Goal: Book appointment/travel/reservation

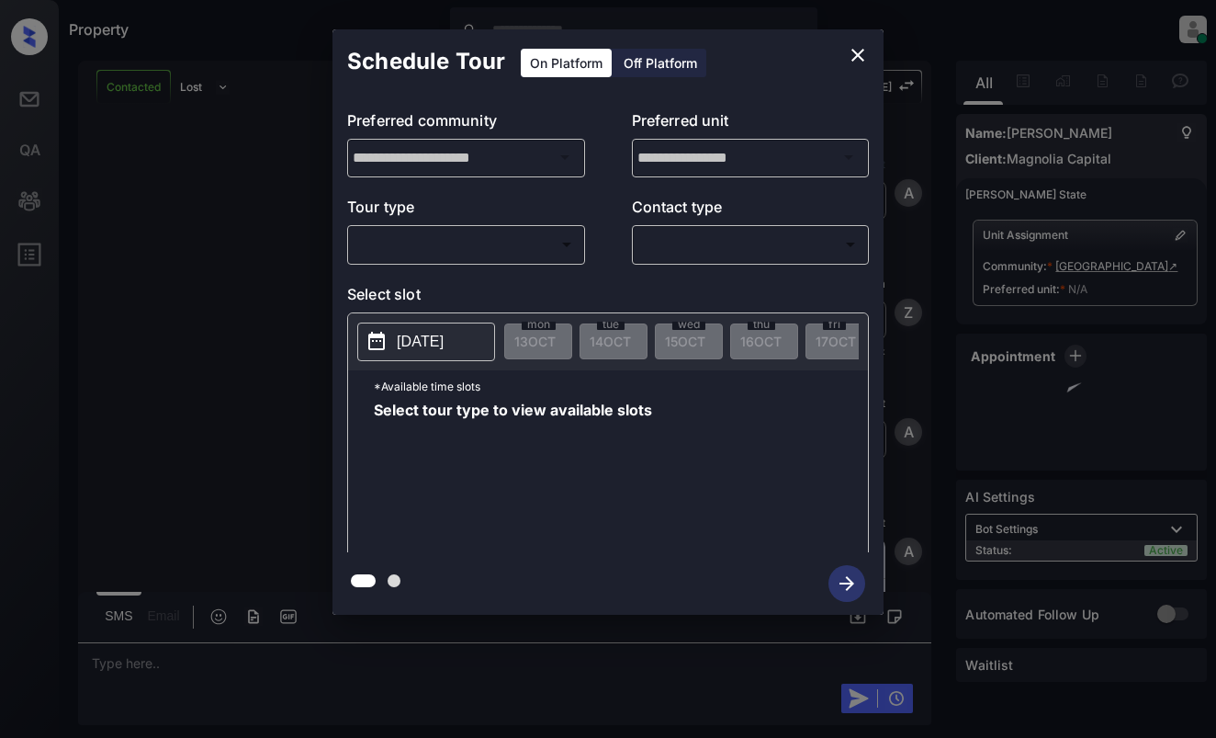
scroll to position [2166, 0]
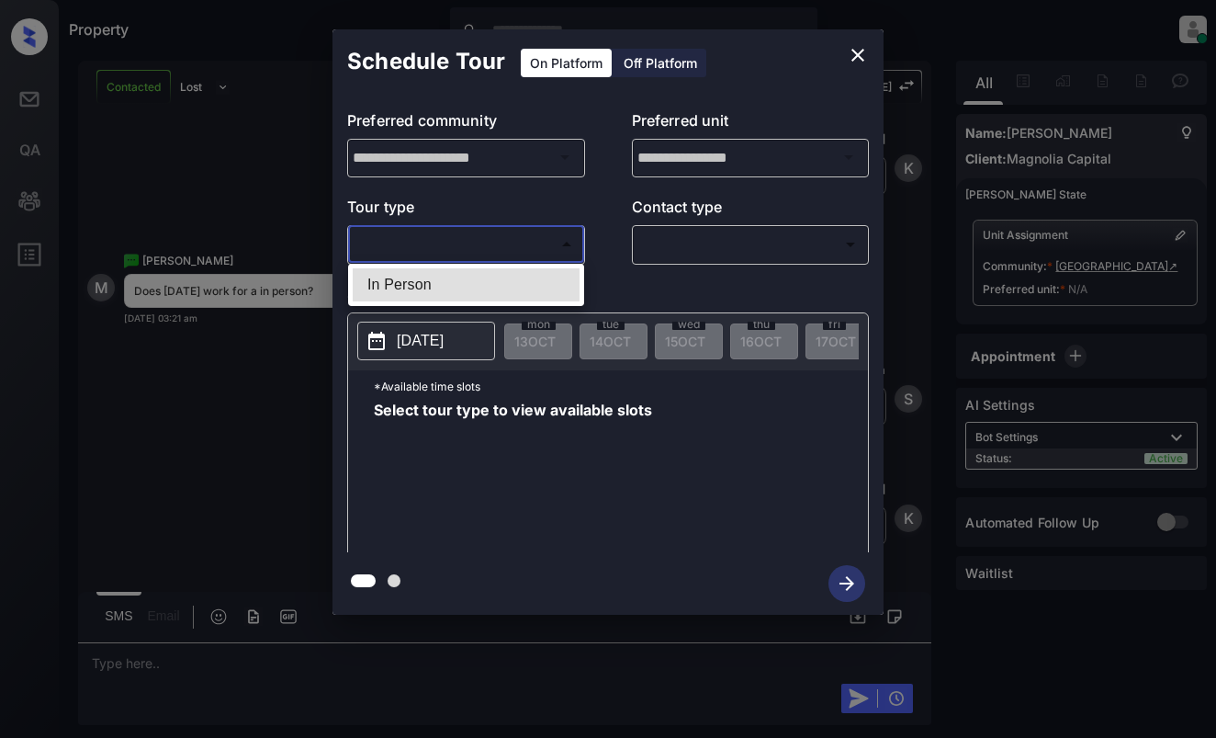
click at [452, 240] on body "Property [PERSON_NAME] Online Set yourself offline Set yourself on break Profil…" at bounding box center [608, 369] width 1216 height 738
click at [474, 284] on li "In Person" at bounding box center [466, 284] width 227 height 33
type input "********"
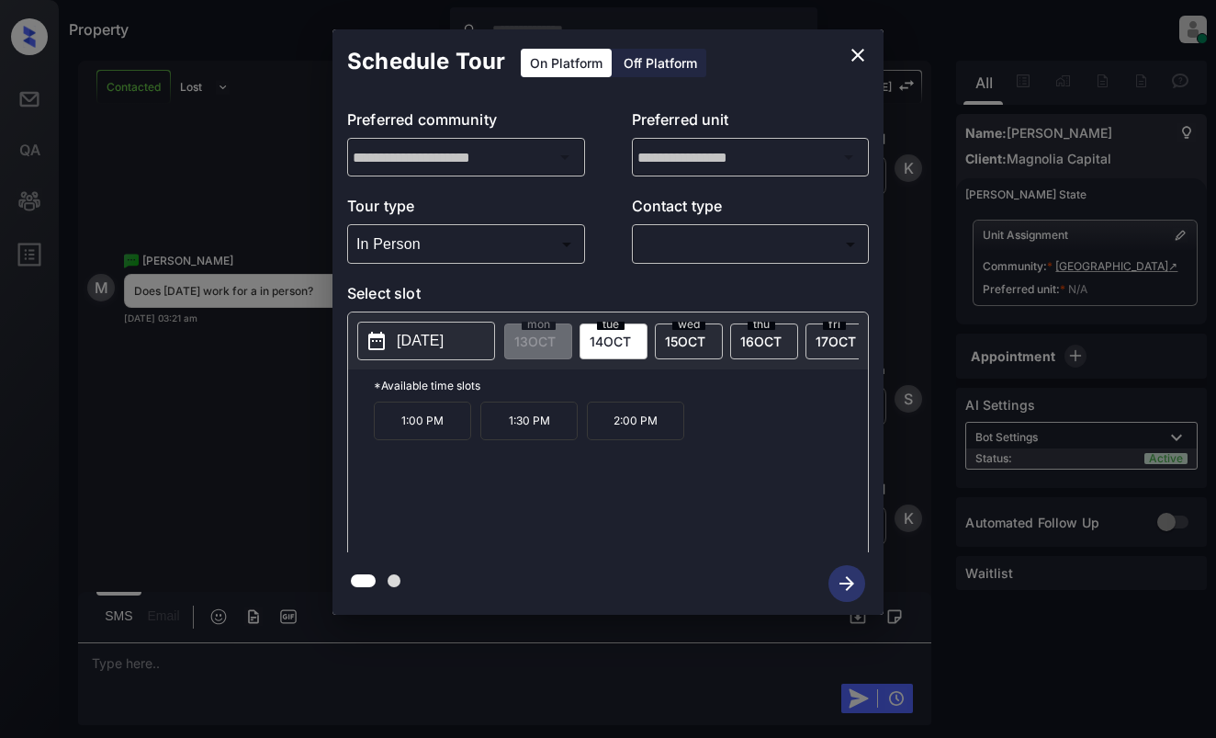
click at [424, 348] on p "[DATE]" at bounding box center [420, 341] width 47 height 22
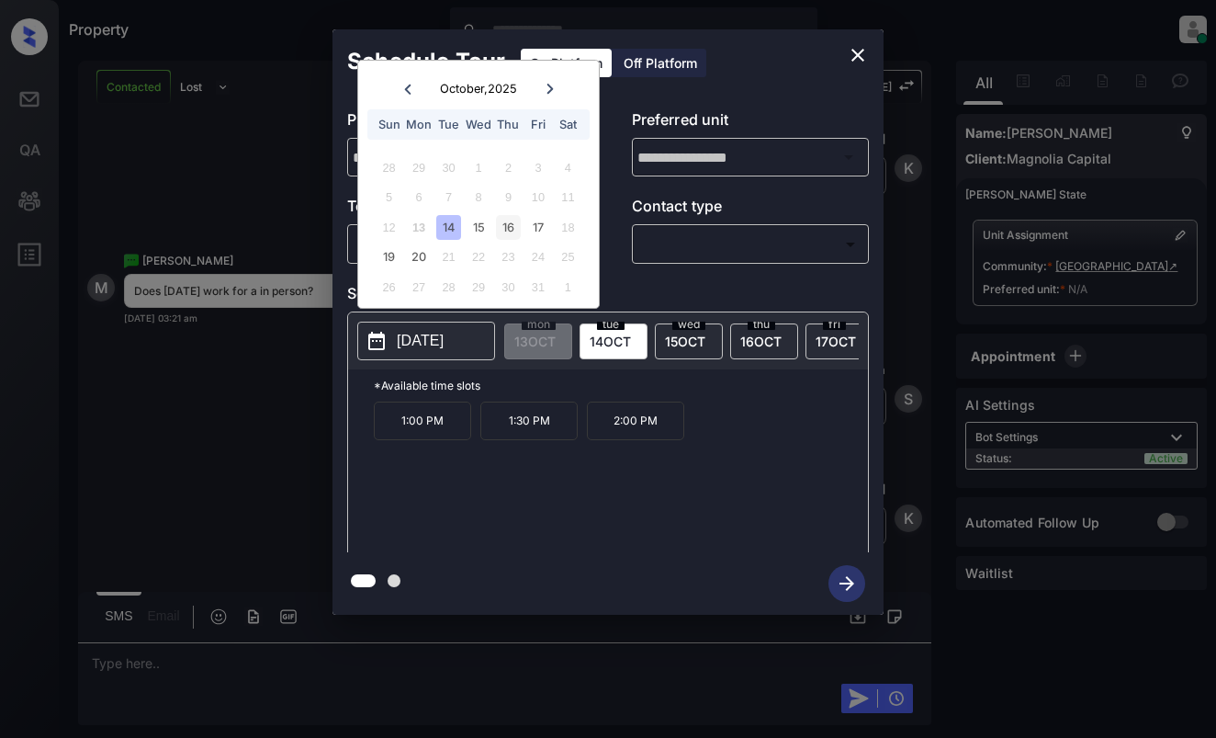
click at [514, 225] on div "16" at bounding box center [508, 227] width 25 height 25
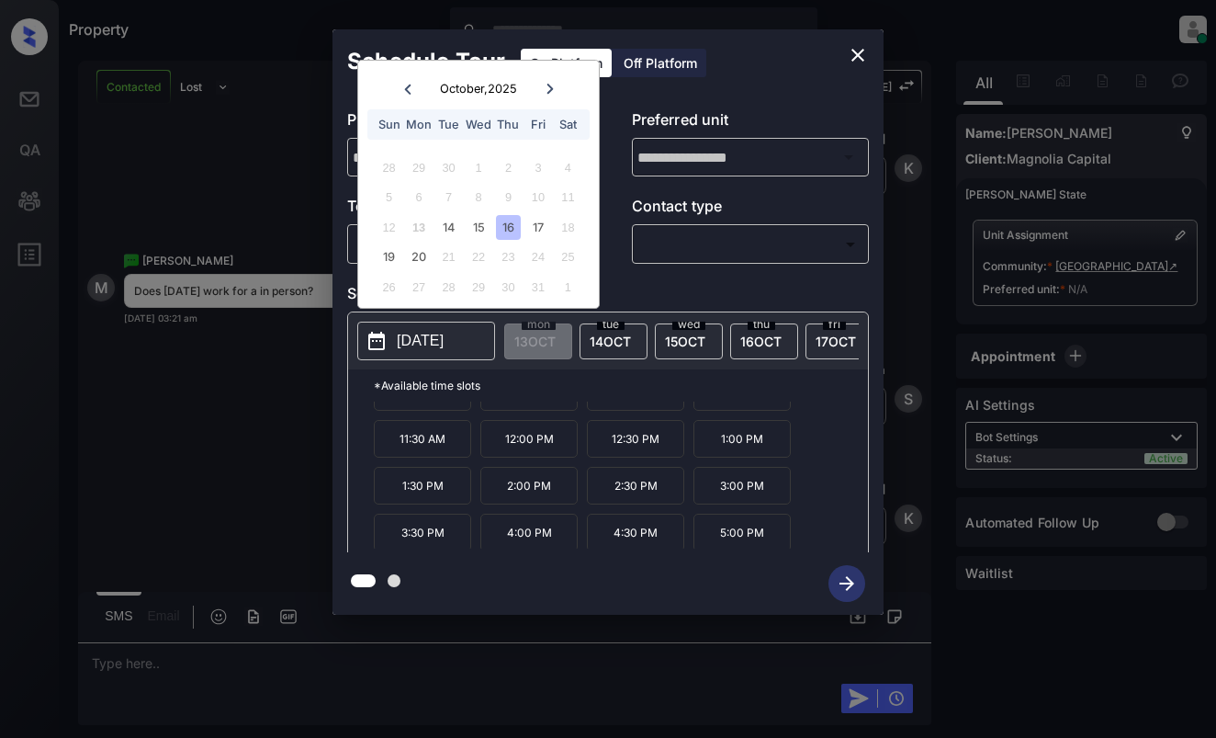
scroll to position [31, 0]
click at [849, 51] on icon "close" at bounding box center [858, 55] width 22 height 22
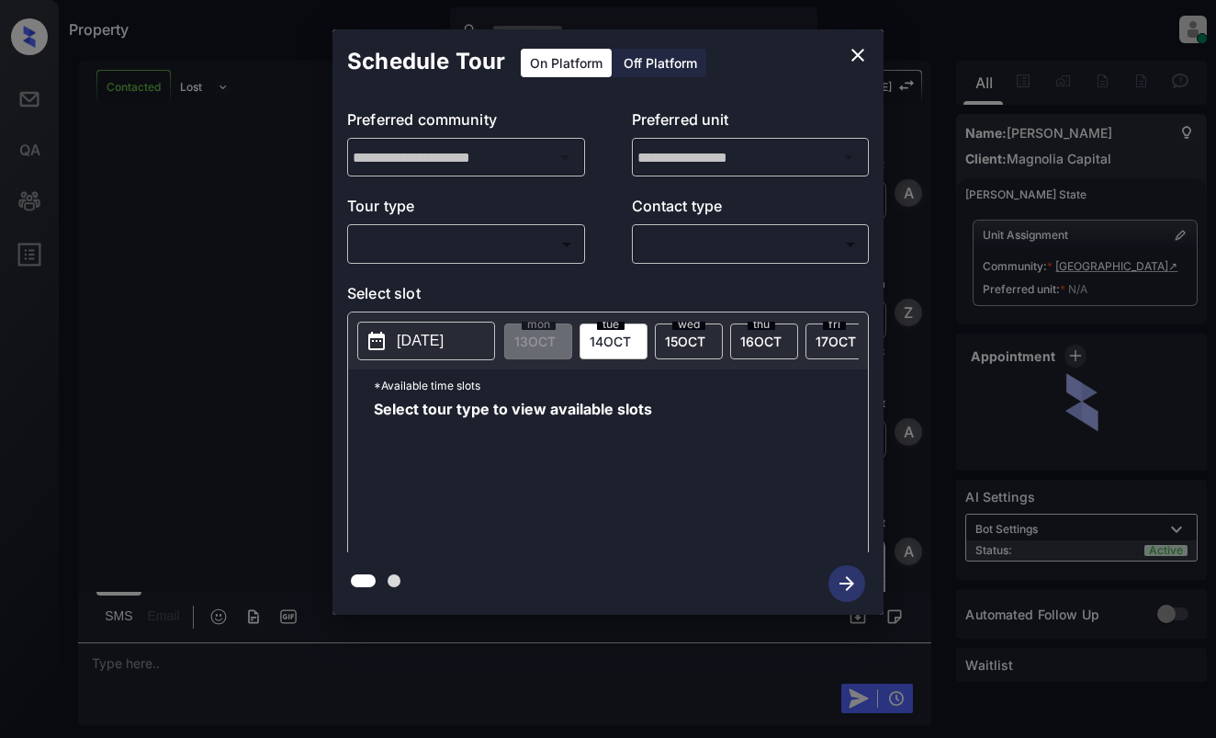
scroll to position [2166, 0]
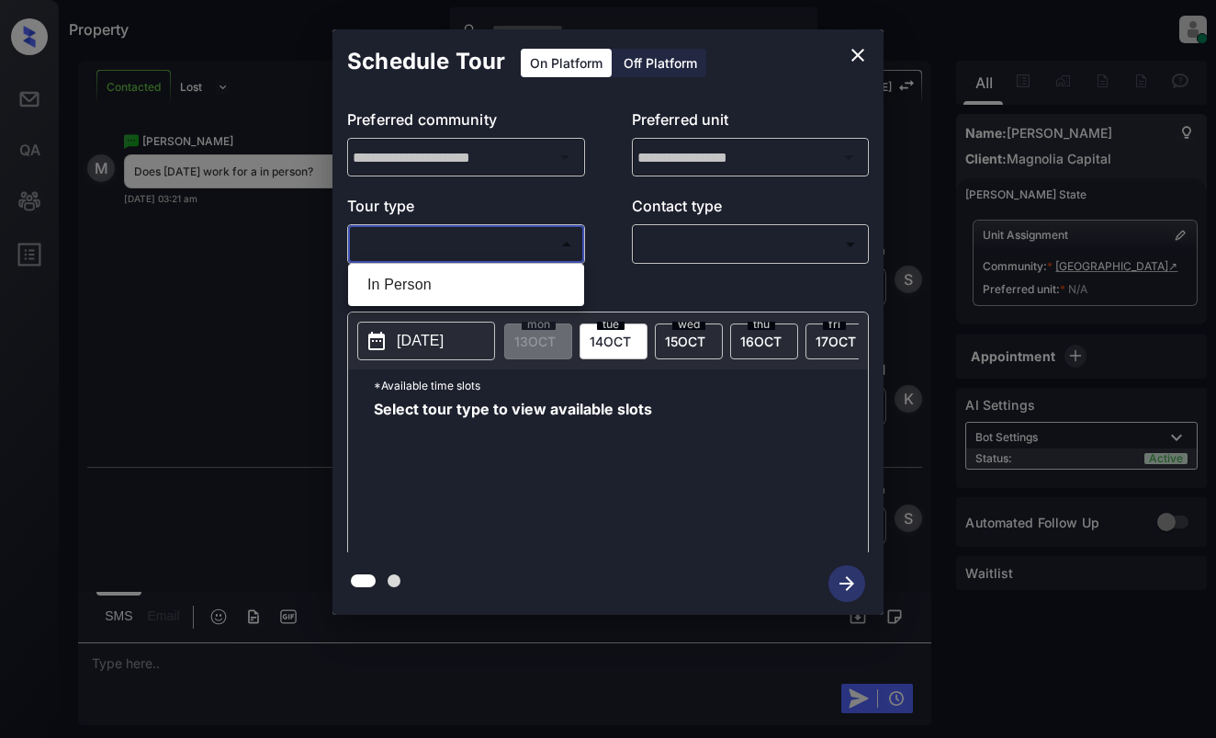
click at [519, 247] on body "Property [PERSON_NAME] Online Set yourself offline Set yourself on break Profil…" at bounding box center [608, 369] width 1216 height 738
click at [864, 45] on div at bounding box center [608, 369] width 1216 height 738
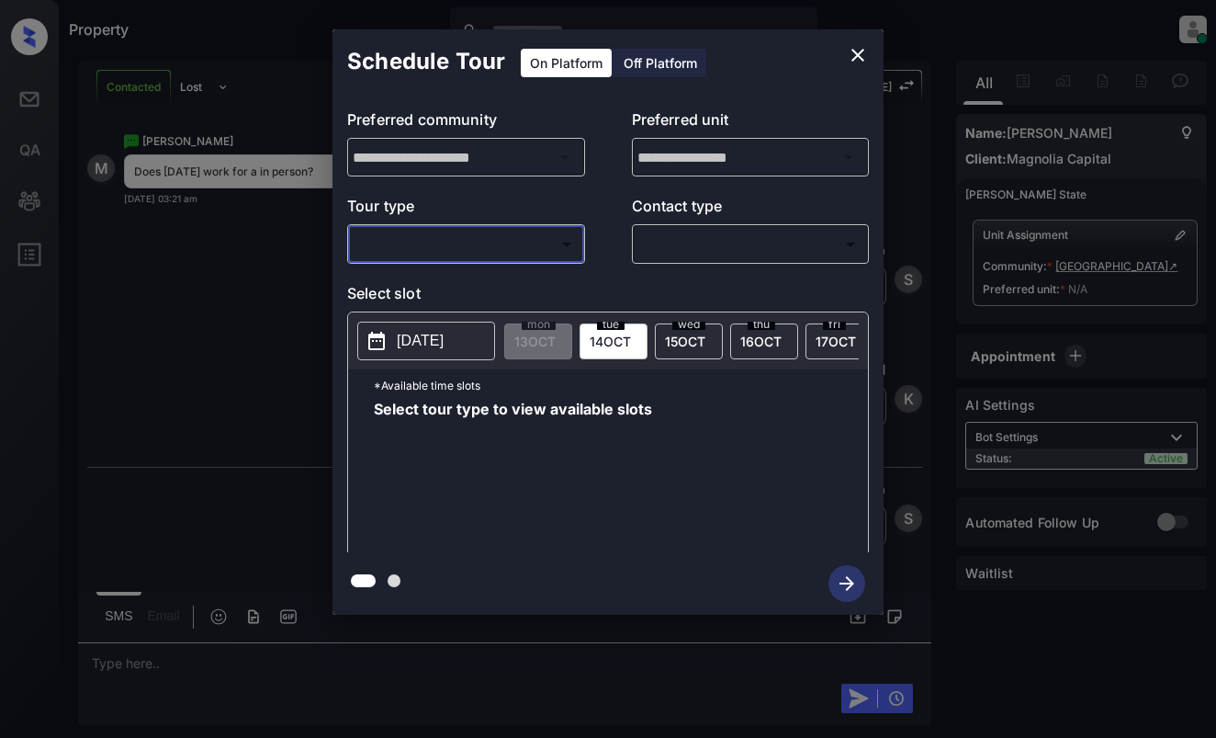
click at [859, 48] on icon "close" at bounding box center [858, 55] width 22 height 22
